Goal: Find specific page/section: Find specific page/section

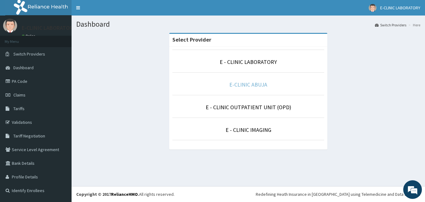
click at [238, 82] on link "E-CLINIC ABUJA" at bounding box center [248, 84] width 38 height 7
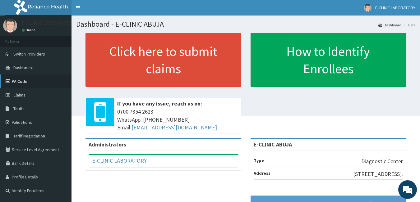
click at [21, 81] on link "PA Code" at bounding box center [36, 82] width 72 height 14
